Goal: Task Accomplishment & Management: Manage account settings

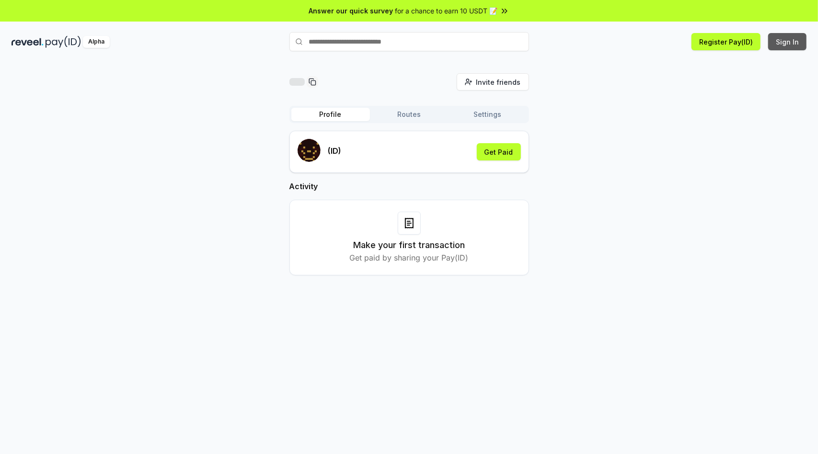
click at [787, 42] on button "Sign In" at bounding box center [787, 41] width 38 height 17
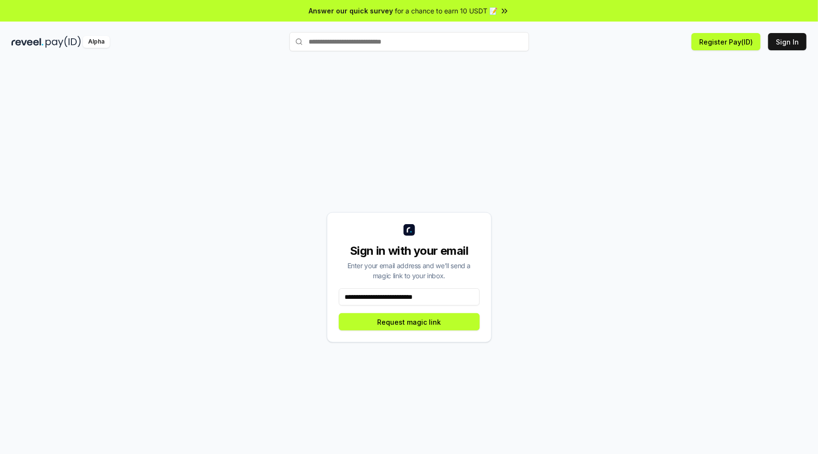
type input "**********"
click at [409, 322] on button "Request magic link" at bounding box center [409, 321] width 141 height 17
